Goal: Information Seeking & Learning: Check status

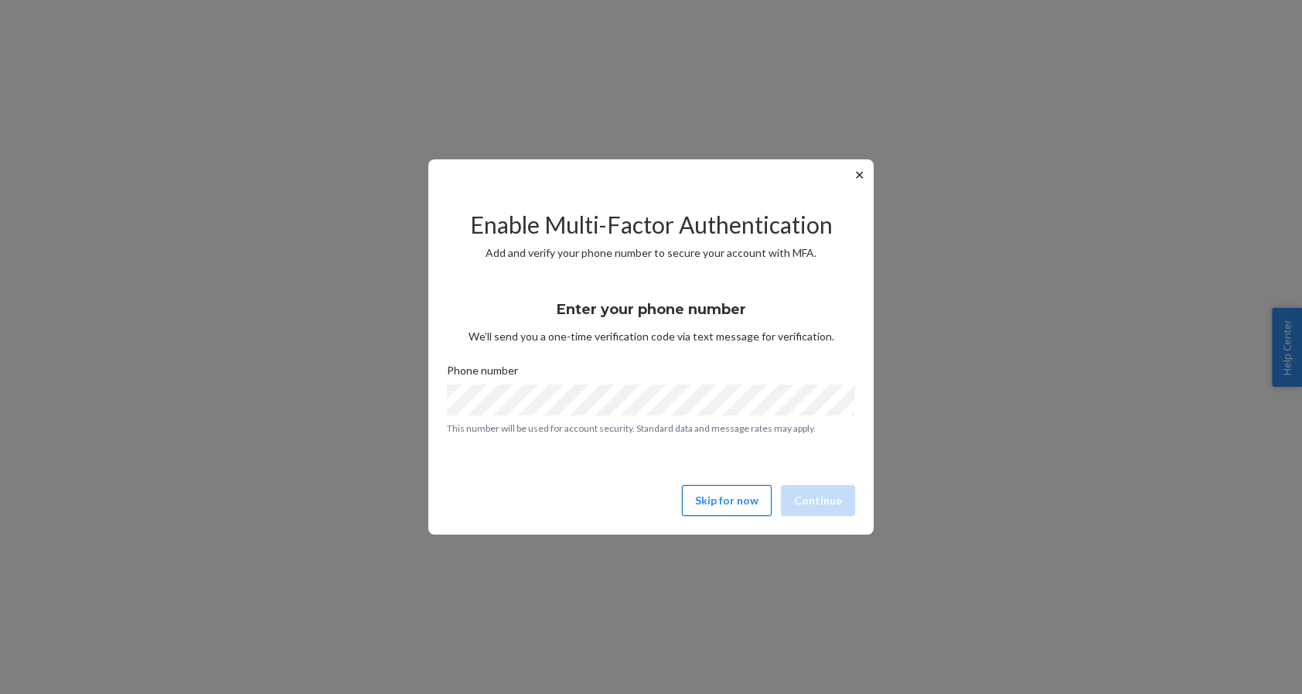
click at [740, 507] on button "Skip for now" at bounding box center [727, 500] width 90 height 31
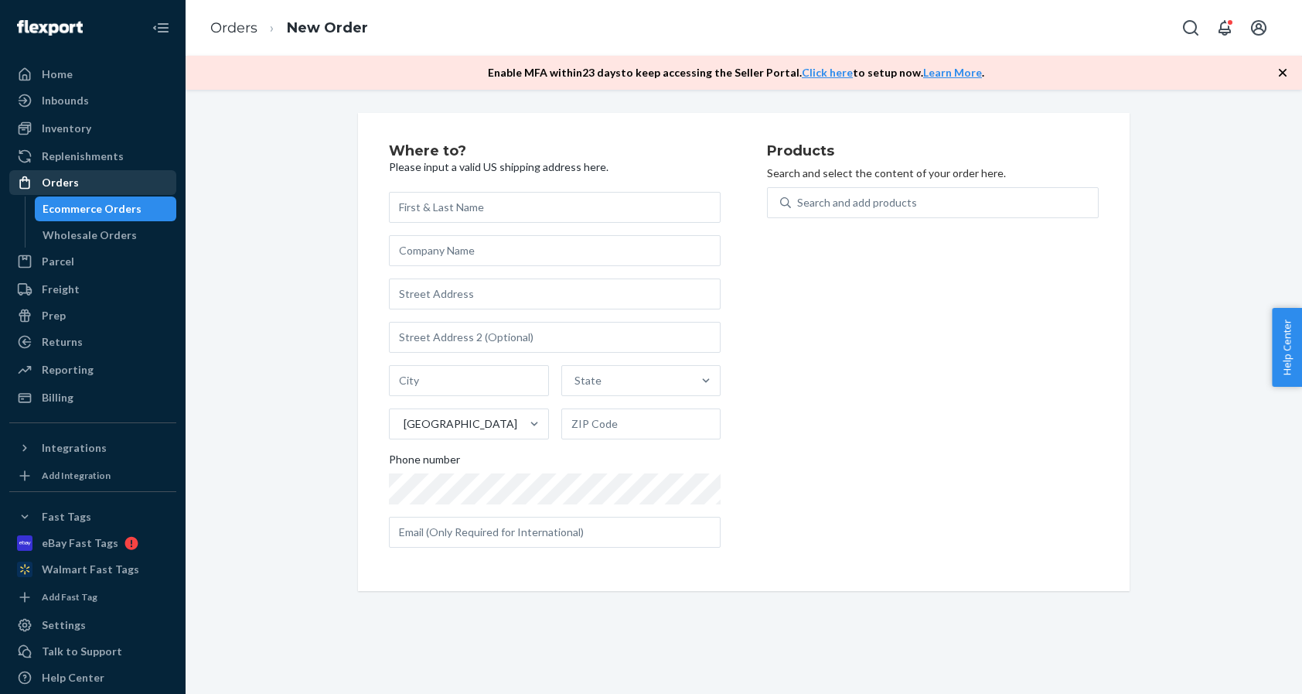
click at [70, 186] on div "Orders" at bounding box center [60, 182] width 37 height 15
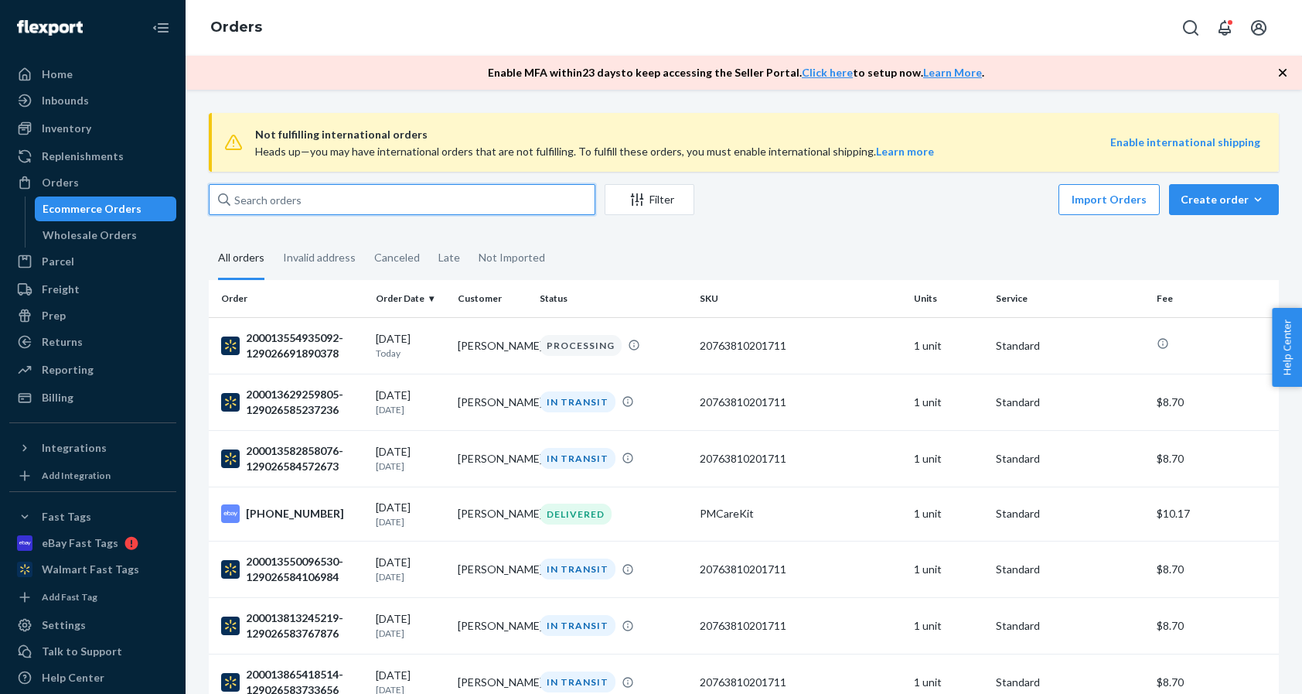
click at [302, 200] on input "text" at bounding box center [402, 199] width 387 height 31
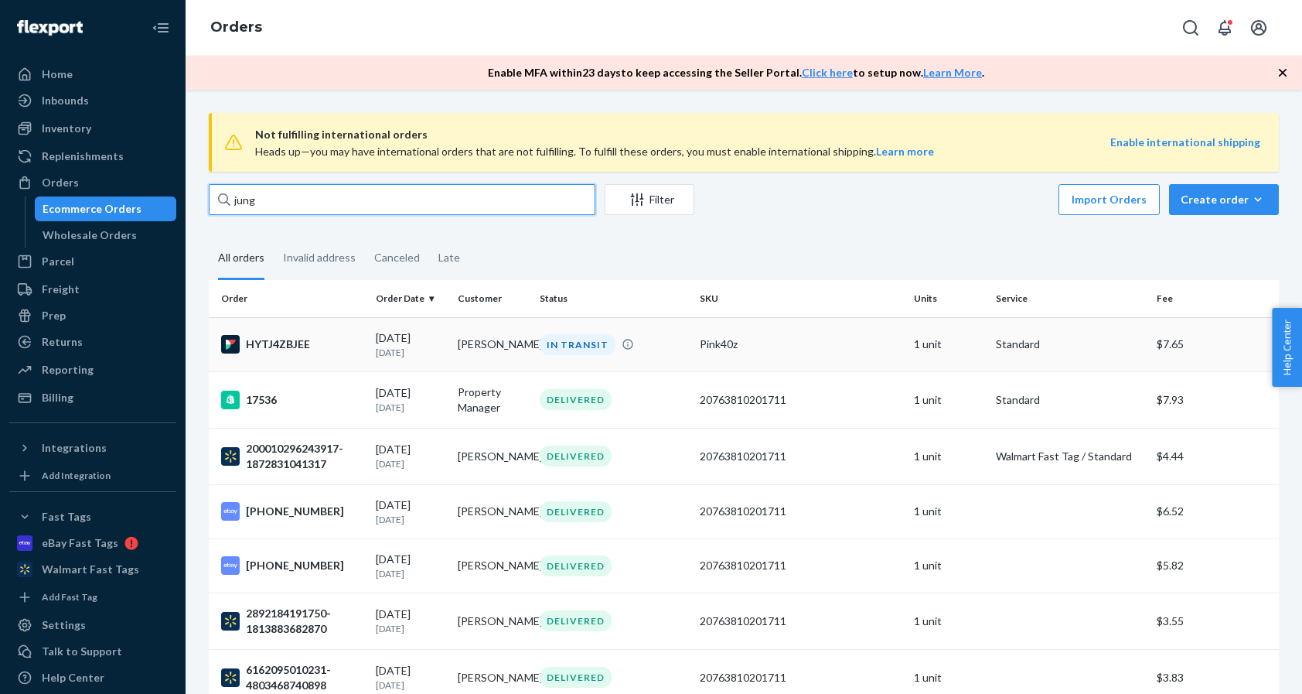
type input "jung"
click at [534, 344] on td "IN TRANSIT" at bounding box center [614, 344] width 161 height 54
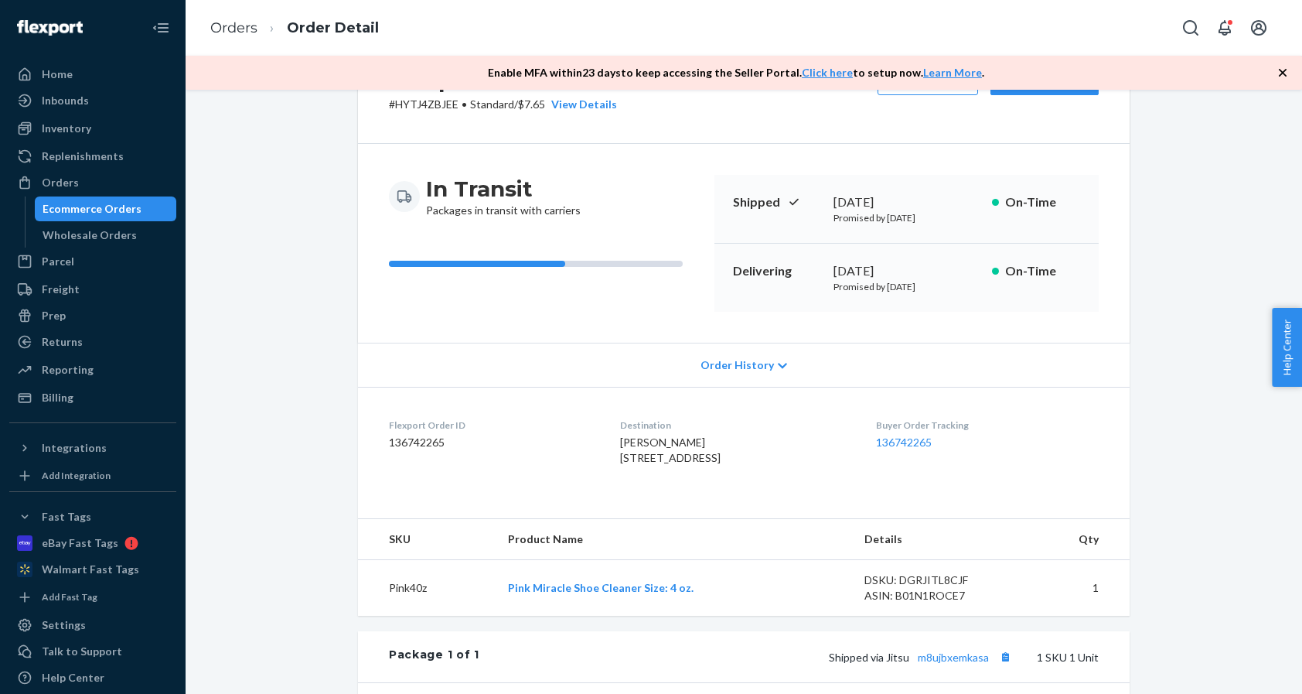
scroll to position [82, 0]
click at [475, 210] on div "In Transit Packages in transit with carriers" at bounding box center [503, 193] width 155 height 43
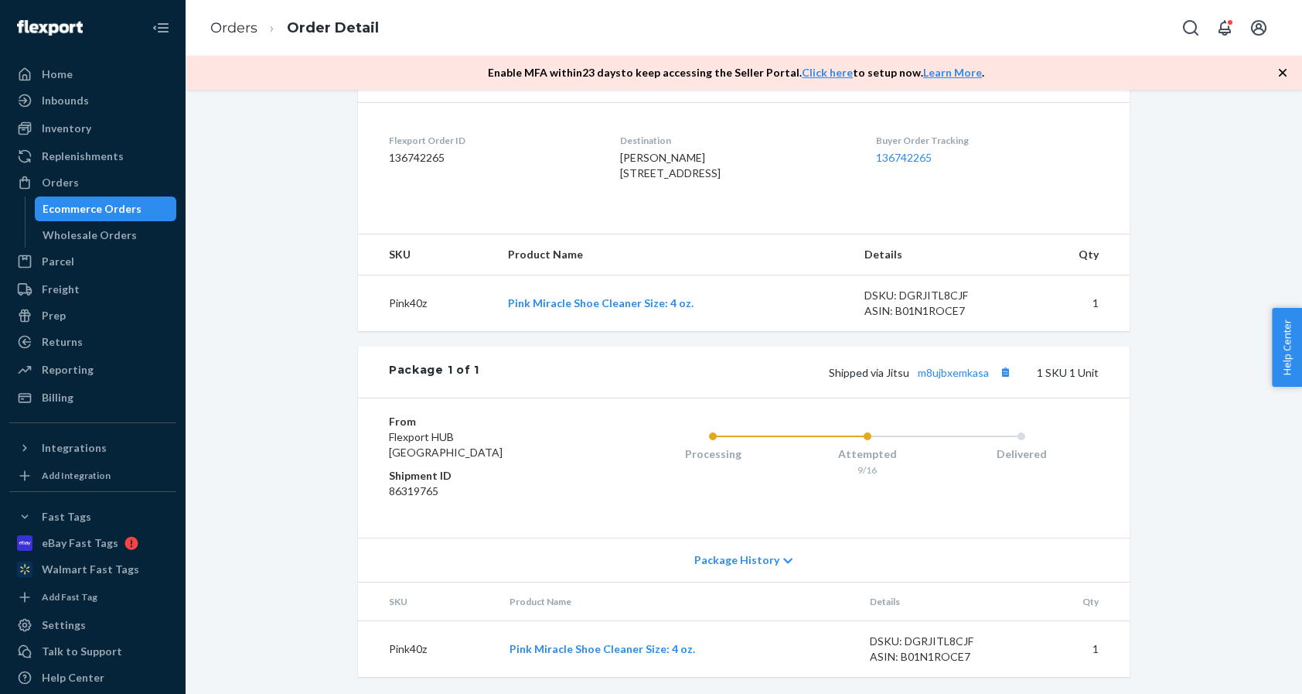
scroll to position [366, 0]
click at [920, 157] on link "136742265" at bounding box center [904, 155] width 56 height 13
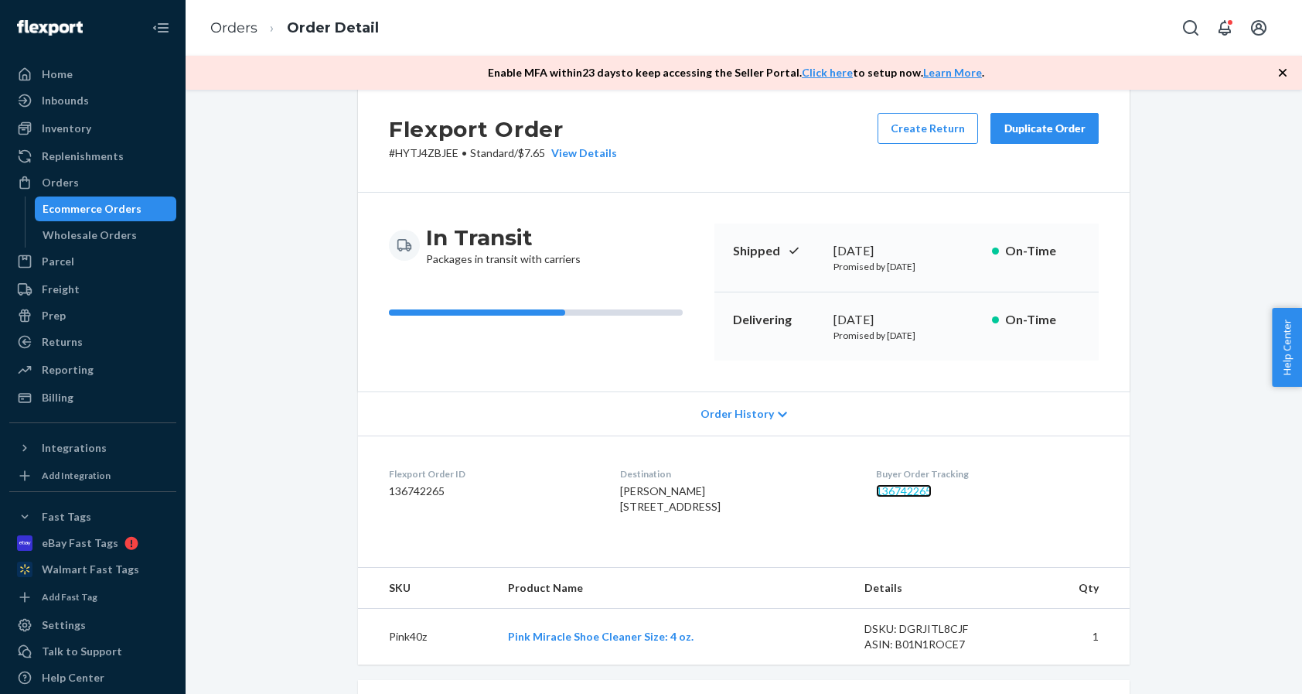
scroll to position [55, 0]
